Goal: Task Accomplishment & Management: Use online tool/utility

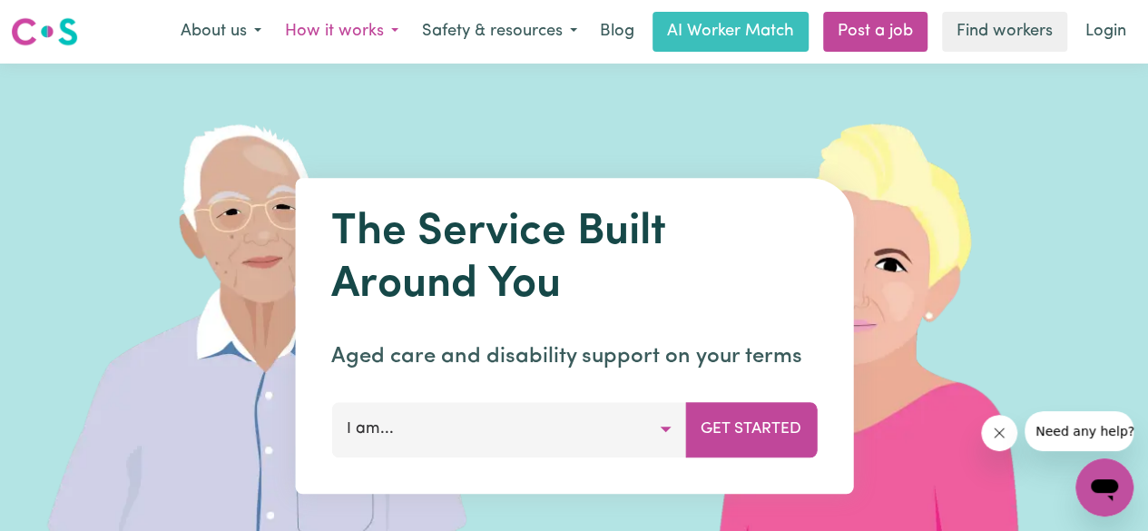
click at [313, 26] on button "How it works" at bounding box center [341, 32] width 137 height 38
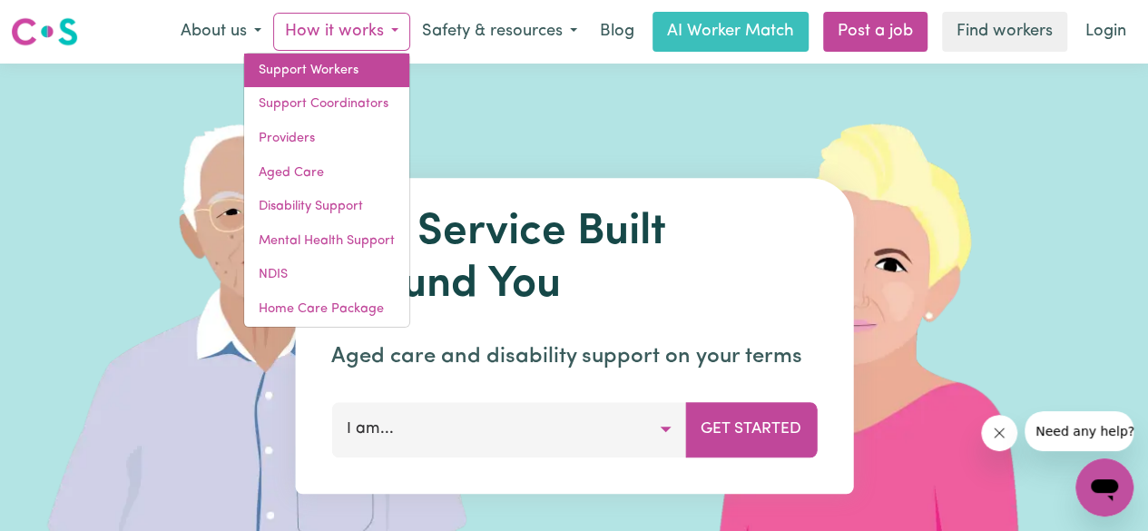
click at [339, 75] on link "Support Workers" at bounding box center [326, 71] width 165 height 34
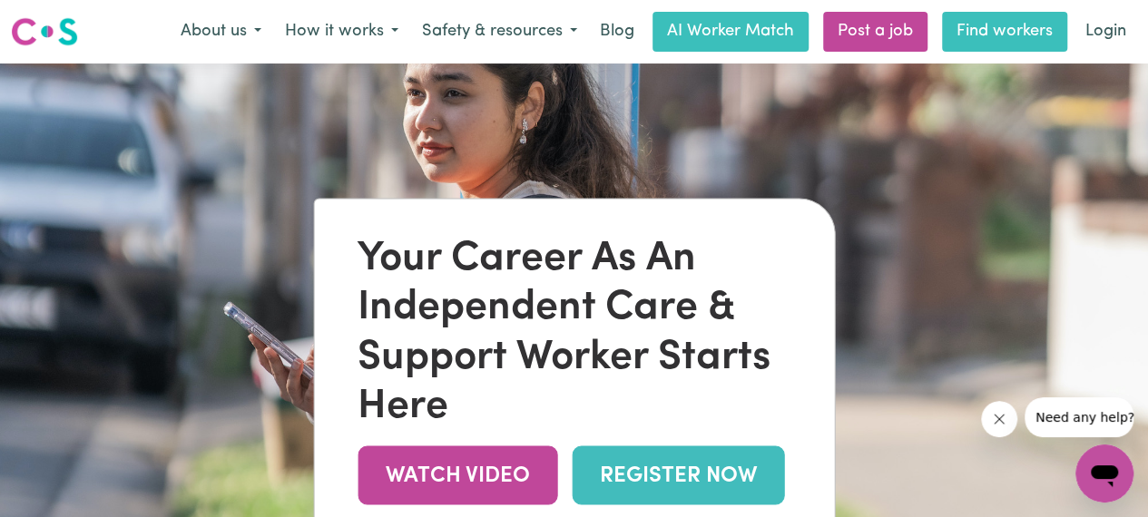
click at [1046, 44] on link "Find workers" at bounding box center [1004, 32] width 125 height 40
click at [988, 33] on link "Find workers" at bounding box center [1004, 32] width 125 height 40
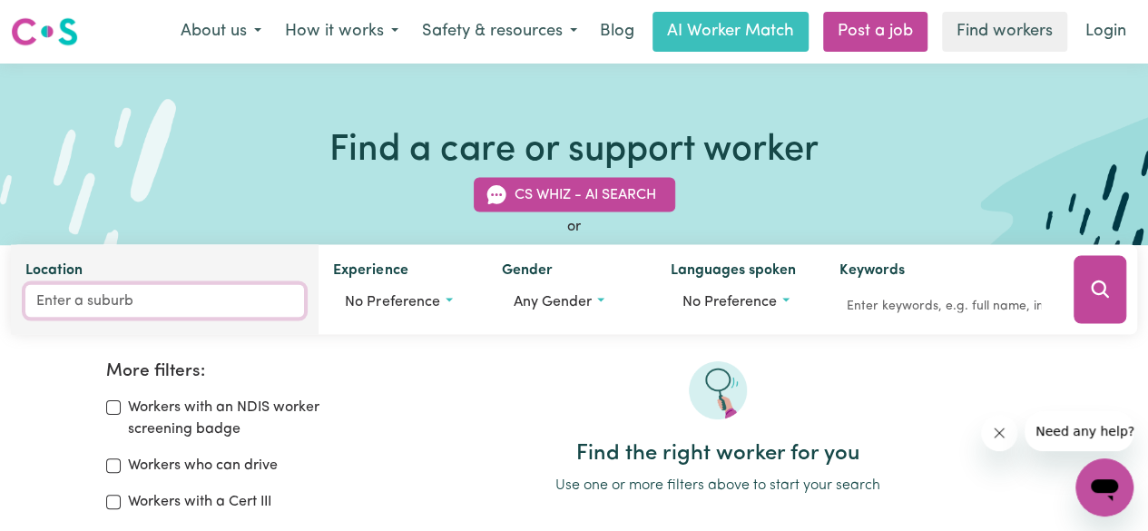
click at [78, 298] on input "Location" at bounding box center [164, 301] width 279 height 33
type input "conc"
type input "concONGELLA, [GEOGRAPHIC_DATA], 3384"
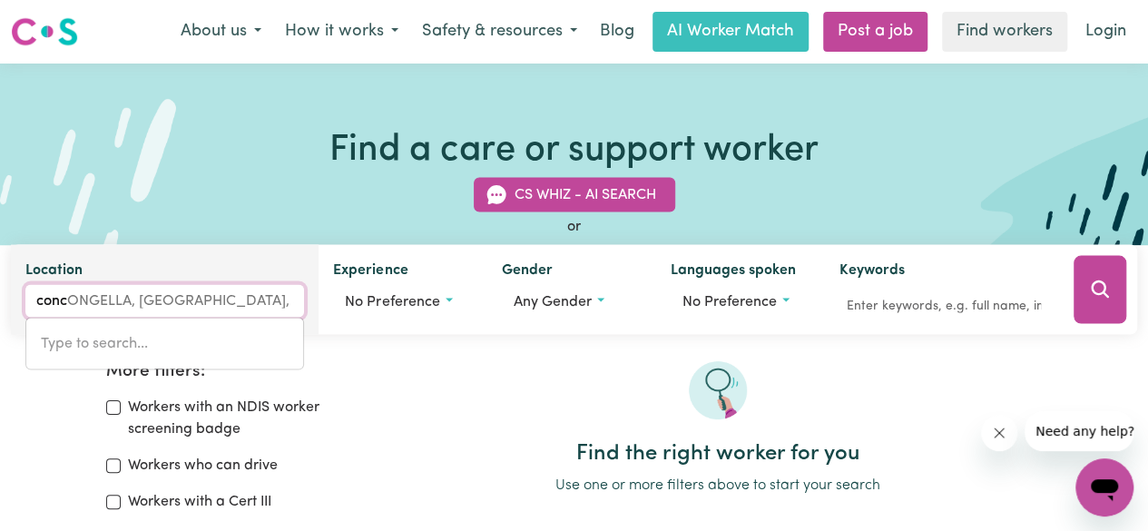
type input "conco"
type input "concoNGELLA, [GEOGRAPHIC_DATA], 3384"
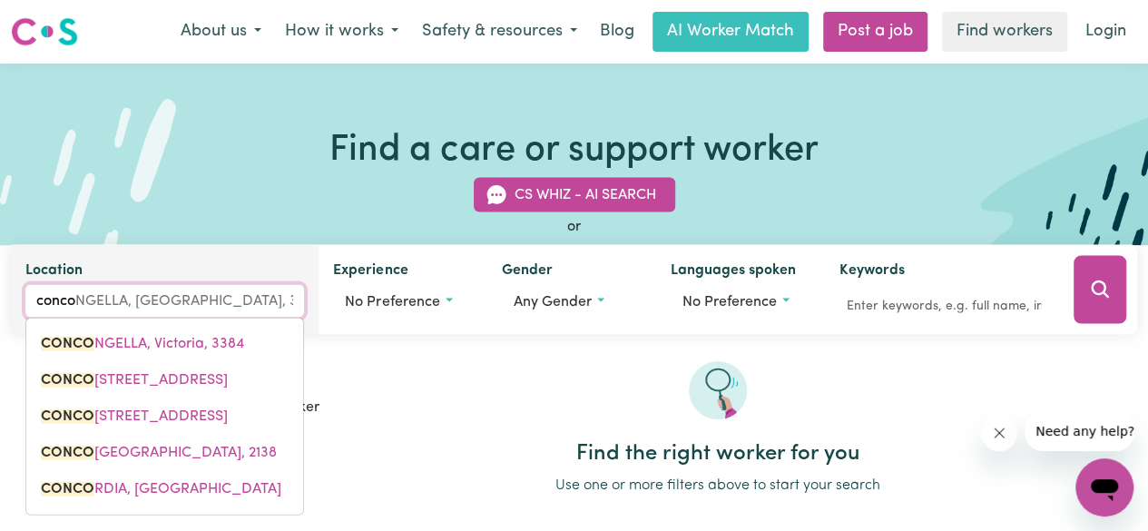
type input "concor"
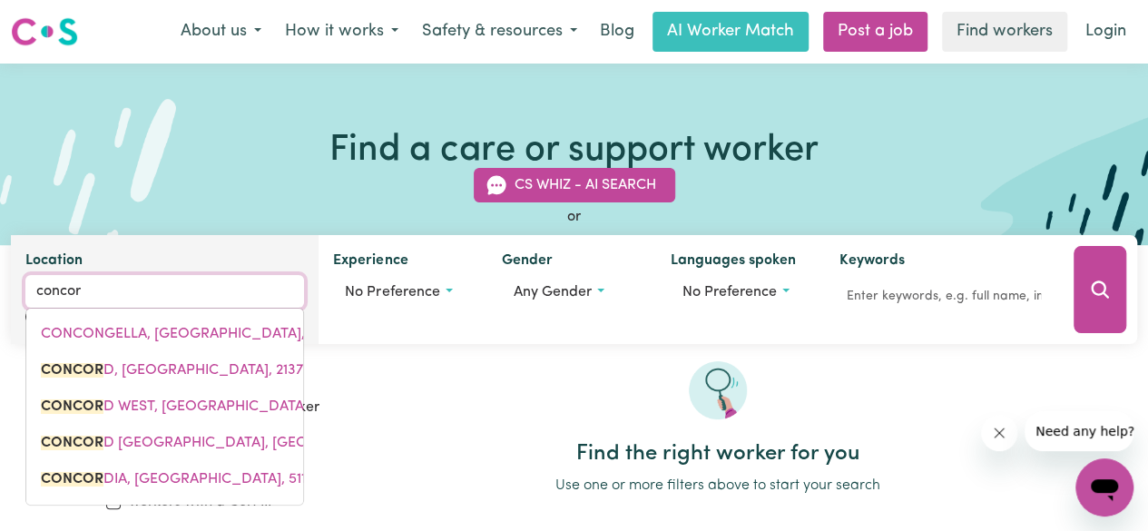
type input "concorD, [GEOGRAPHIC_DATA], 2137"
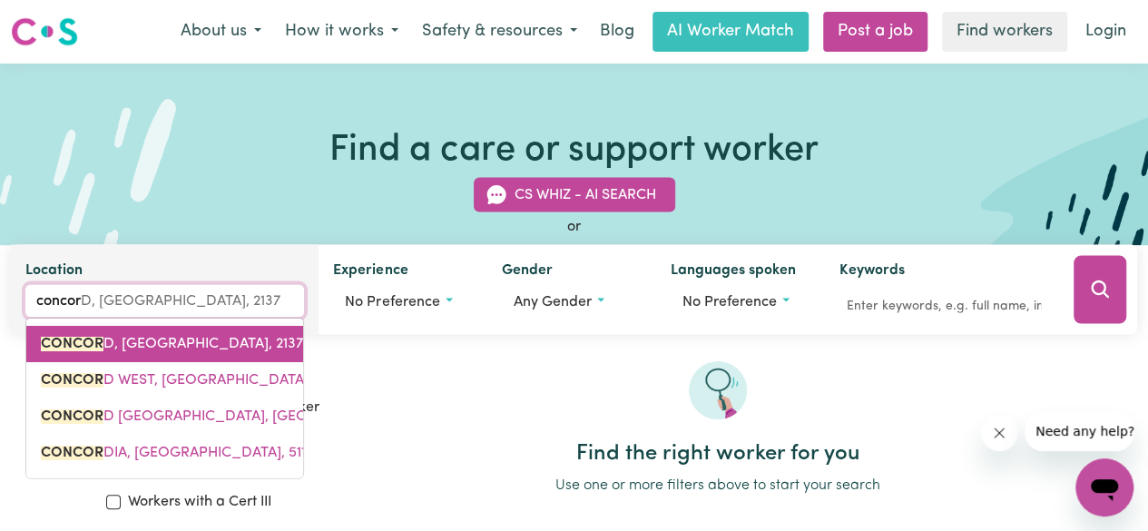
click at [221, 337] on span "CONCOR D, [GEOGRAPHIC_DATA], 2137" at bounding box center [172, 344] width 262 height 15
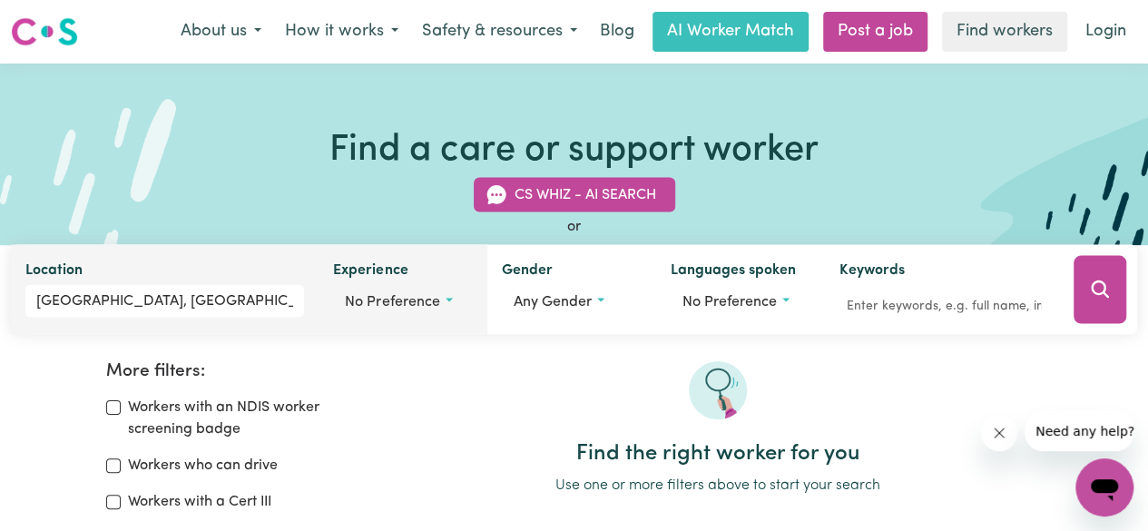
click at [403, 295] on span "No preference" at bounding box center [392, 302] width 94 height 15
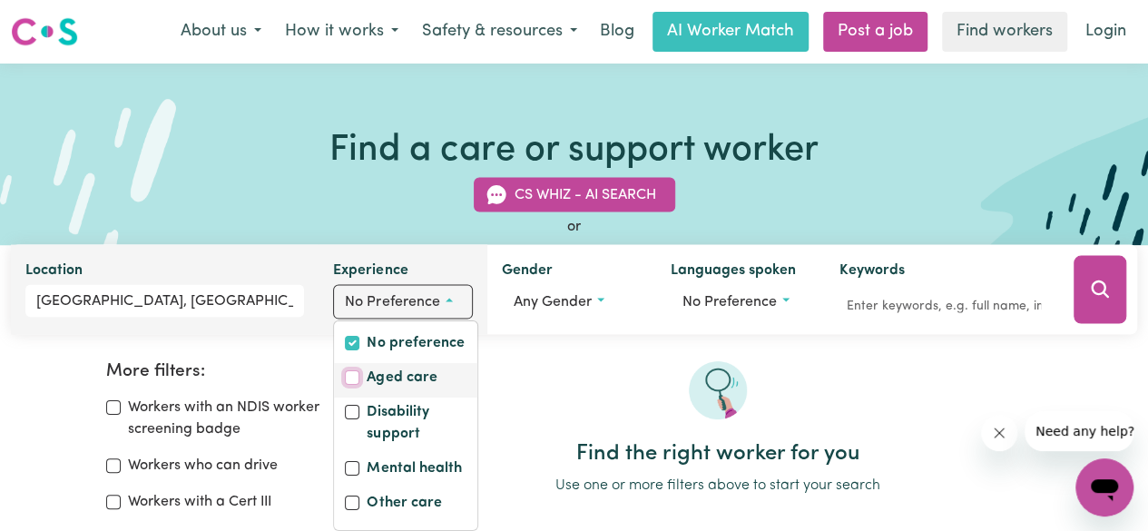
click at [352, 378] on input "Aged care" at bounding box center [352, 377] width 15 height 15
checkbox input "true"
checkbox input "false"
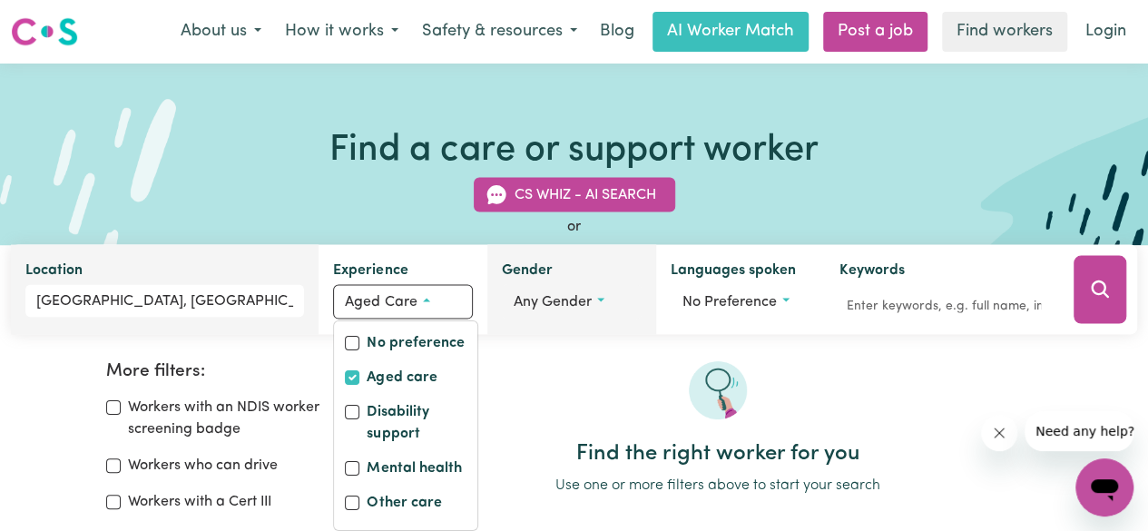
click at [589, 309] on span "Any gender" at bounding box center [553, 302] width 78 height 15
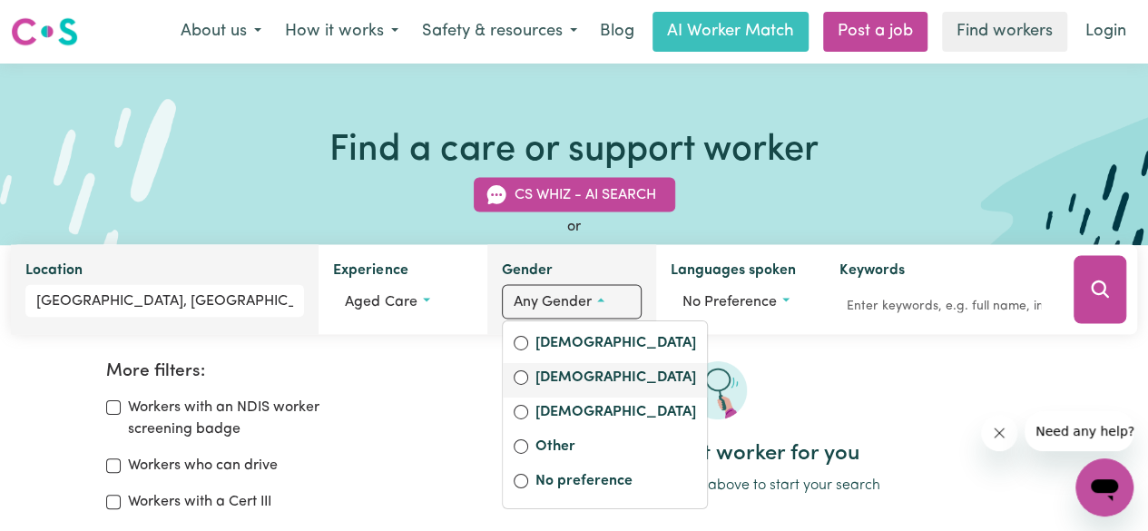
click at [570, 375] on label "[DEMOGRAPHIC_DATA]" at bounding box center [616, 379] width 161 height 25
click at [528, 375] on input "[DEMOGRAPHIC_DATA]" at bounding box center [521, 377] width 15 height 15
radio input "true"
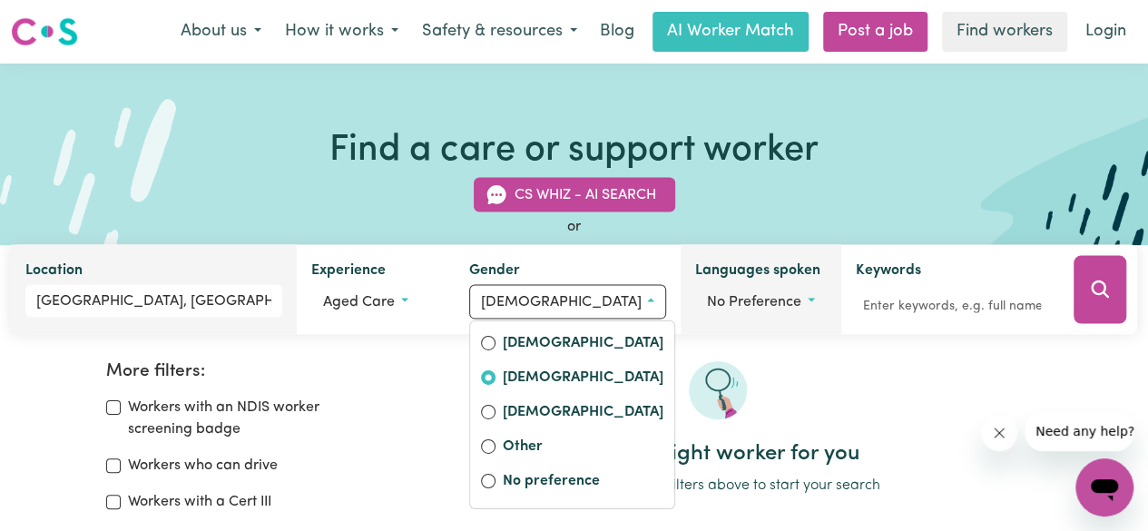
click at [725, 300] on span "No preference" at bounding box center [754, 302] width 94 height 15
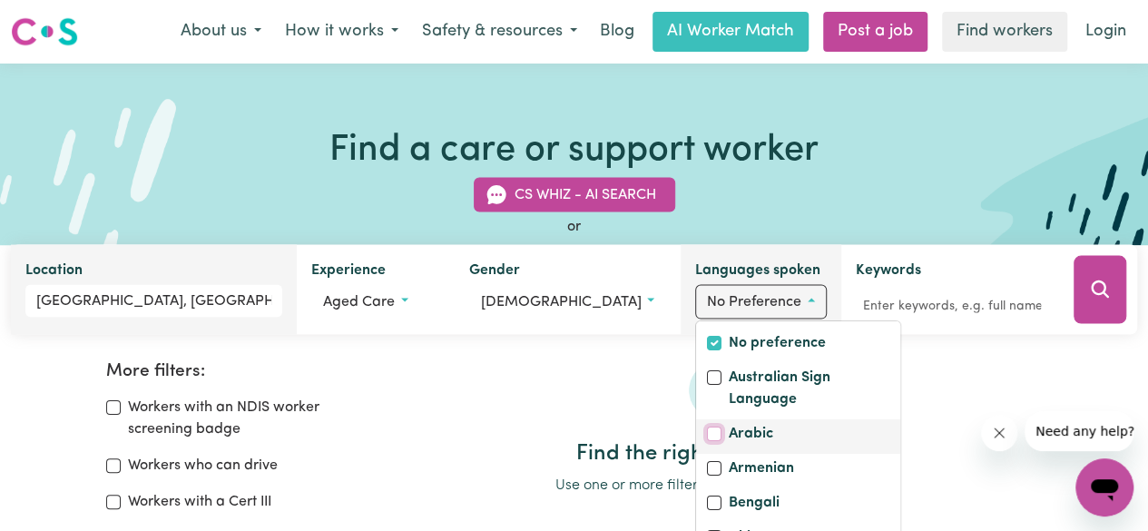
click at [707, 441] on input "Arabic" at bounding box center [714, 434] width 15 height 15
checkbox input "true"
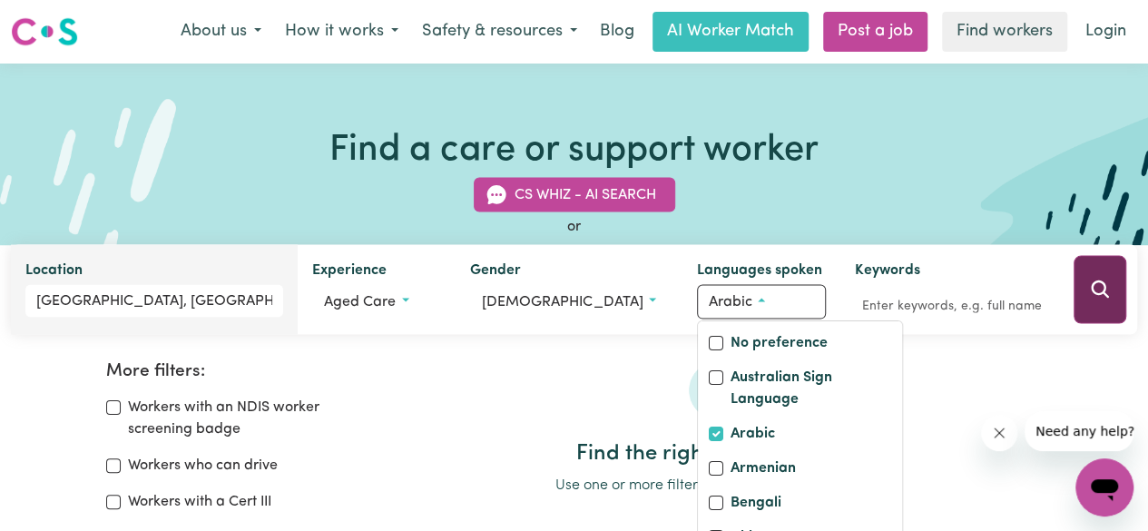
click at [1095, 295] on icon "Search" at bounding box center [1099, 288] width 17 height 17
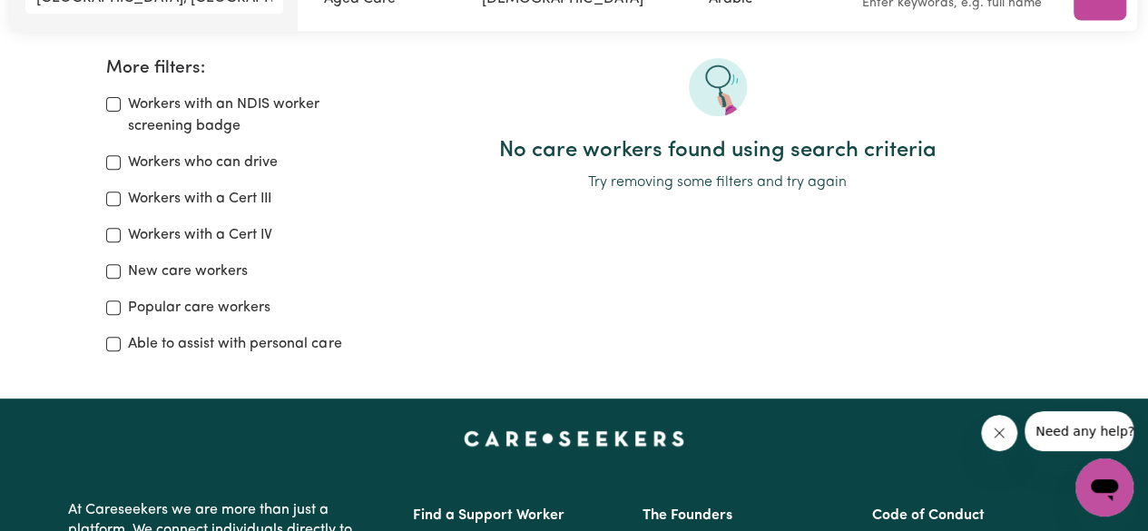
scroll to position [212, 0]
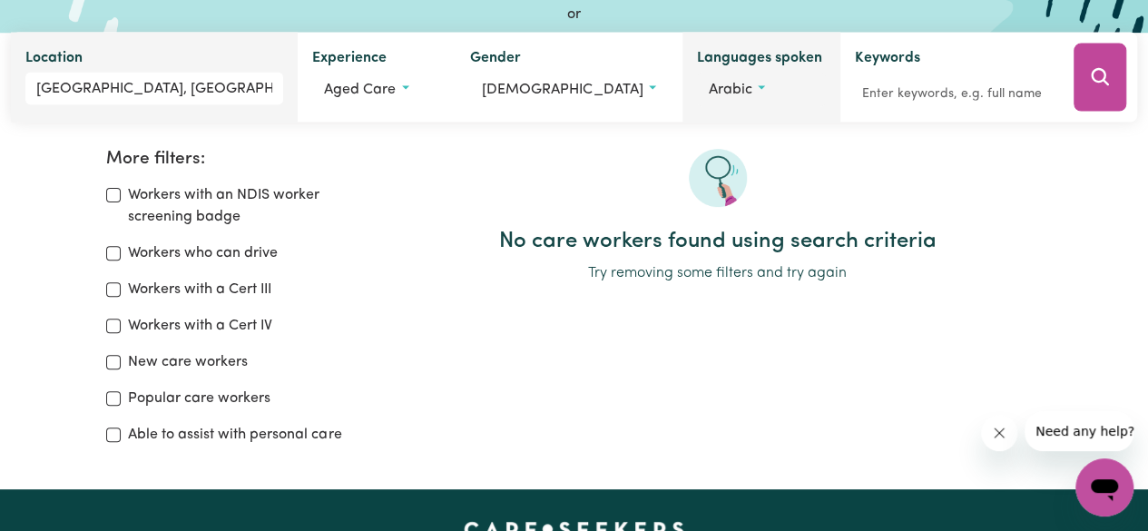
click at [735, 100] on button "Arabic" at bounding box center [761, 90] width 129 height 34
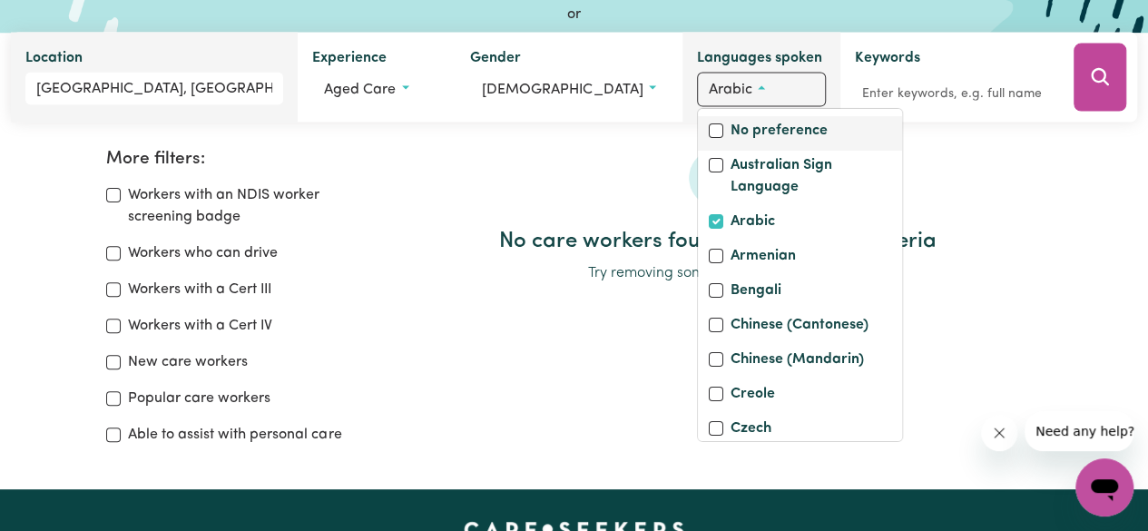
click at [709, 139] on div "No preference" at bounding box center [800, 132] width 182 height 25
click at [709, 133] on input "No preference" at bounding box center [716, 130] width 15 height 15
checkbox input "true"
checkbox input "false"
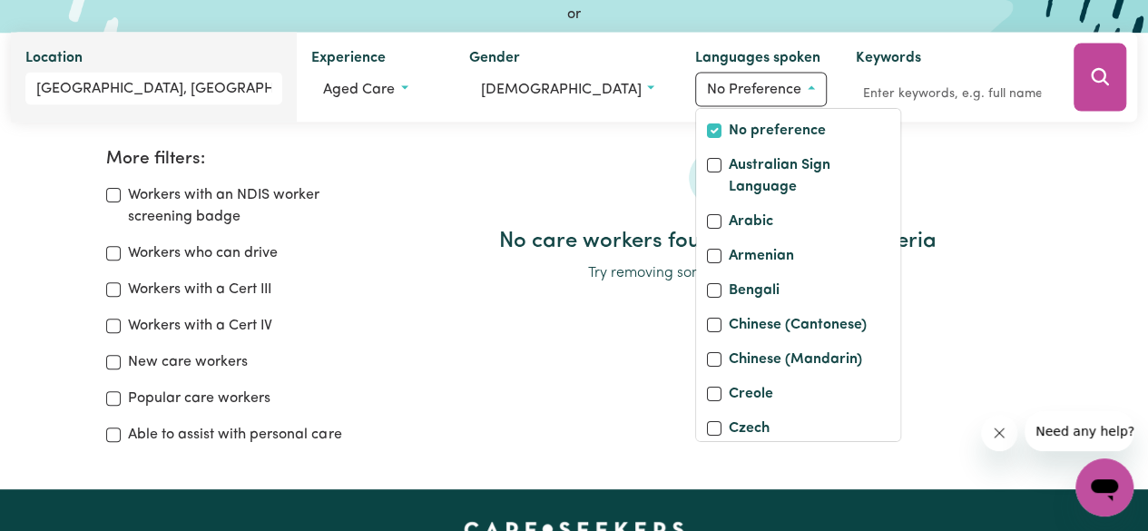
click at [1087, 82] on button "Search" at bounding box center [1100, 78] width 53 height 68
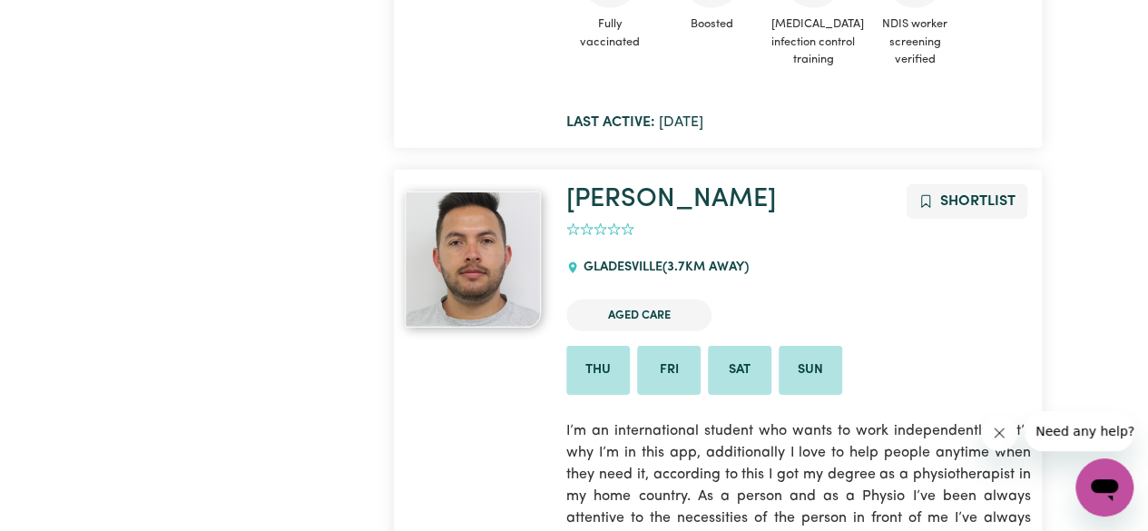
scroll to position [9652, 0]
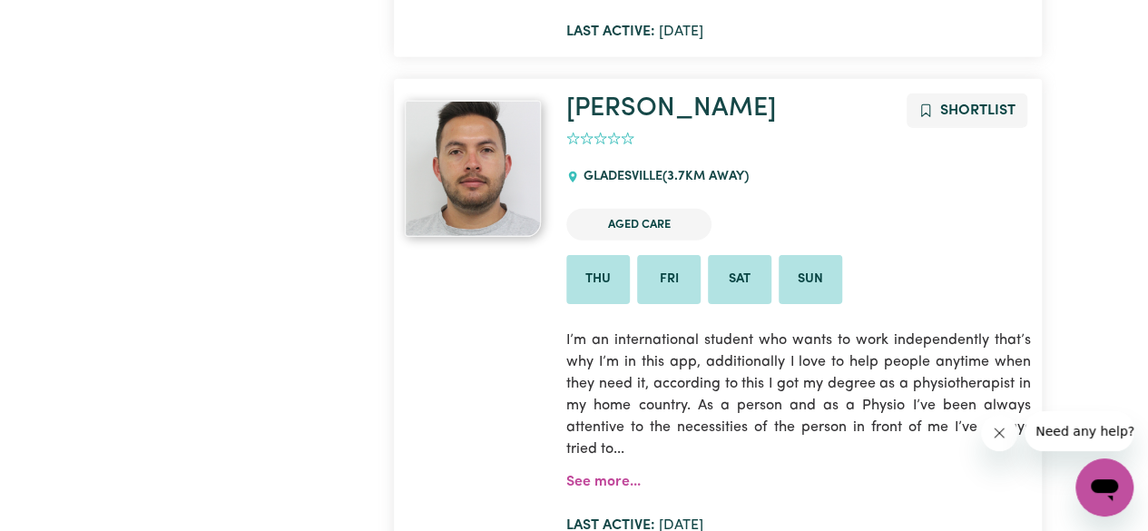
click at [505, 186] on img at bounding box center [473, 169] width 136 height 136
